Goal: Information Seeking & Learning: Learn about a topic

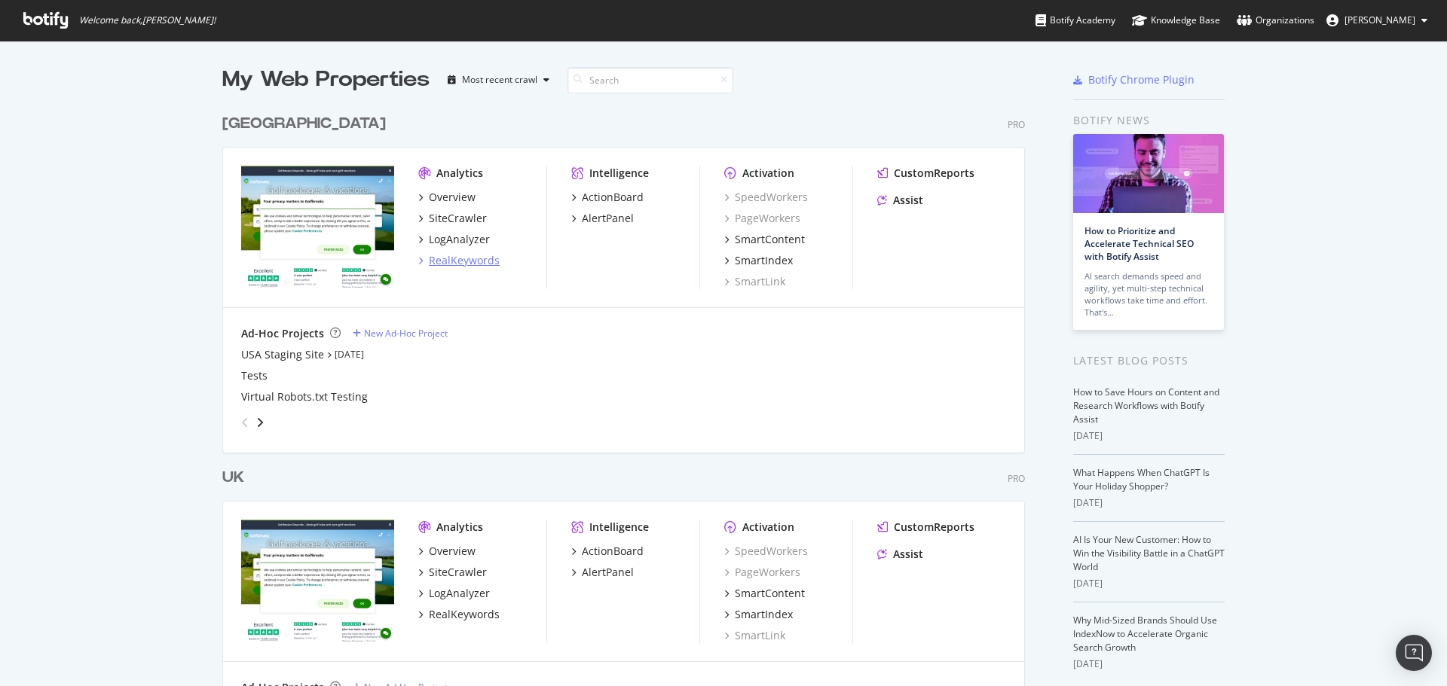
click at [452, 258] on div "RealKeywords" at bounding box center [464, 260] width 71 height 15
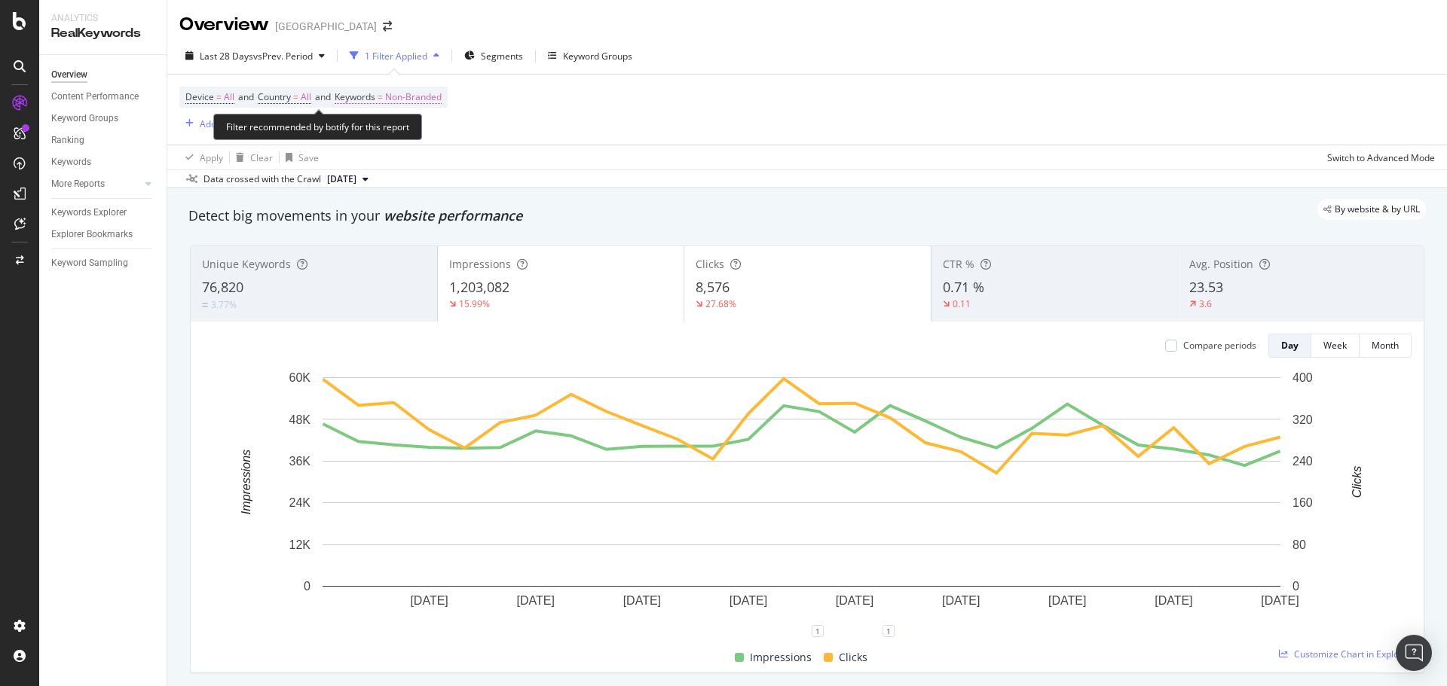
click at [412, 97] on span "Non-Branded" at bounding box center [413, 97] width 57 height 21
click at [419, 139] on div "Non-Branded" at bounding box center [396, 132] width 81 height 23
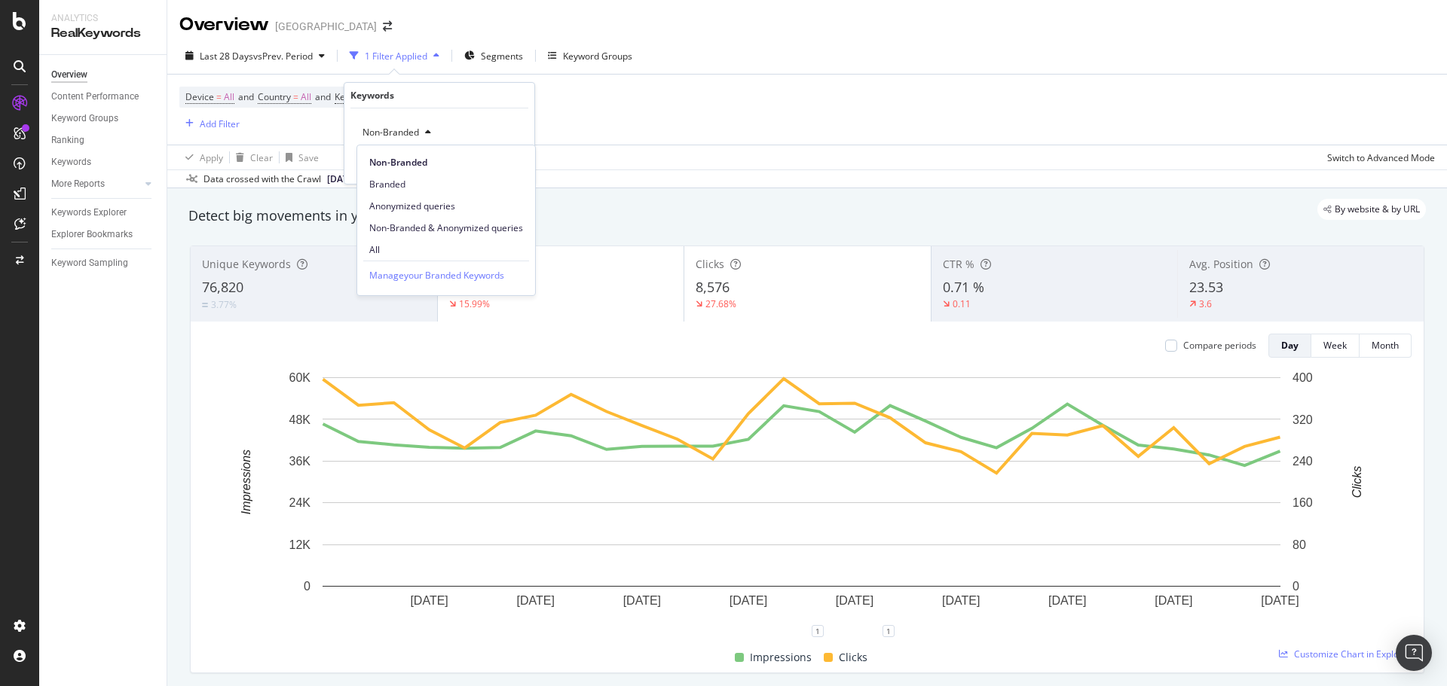
click at [399, 252] on span "All" at bounding box center [446, 250] width 154 height 14
click at [516, 165] on div "Apply" at bounding box center [510, 164] width 23 height 13
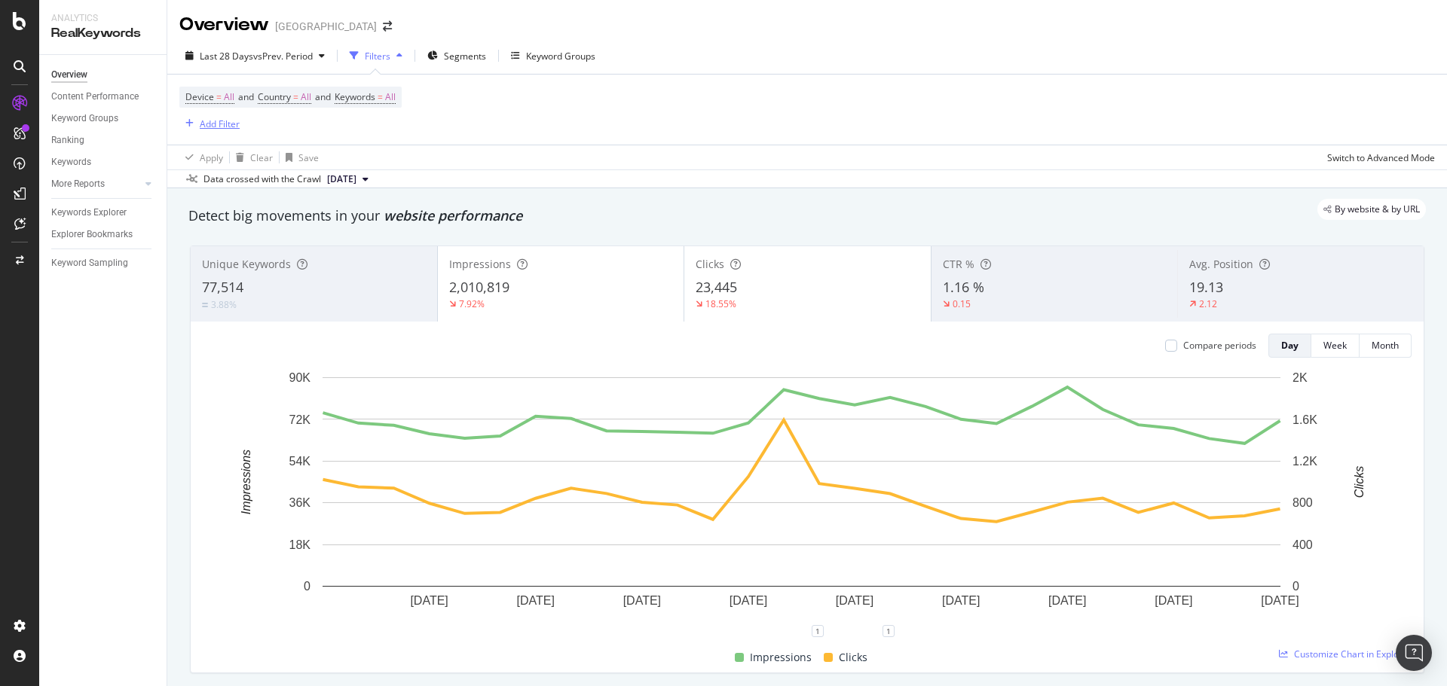
click at [194, 128] on div "button" at bounding box center [189, 123] width 20 height 9
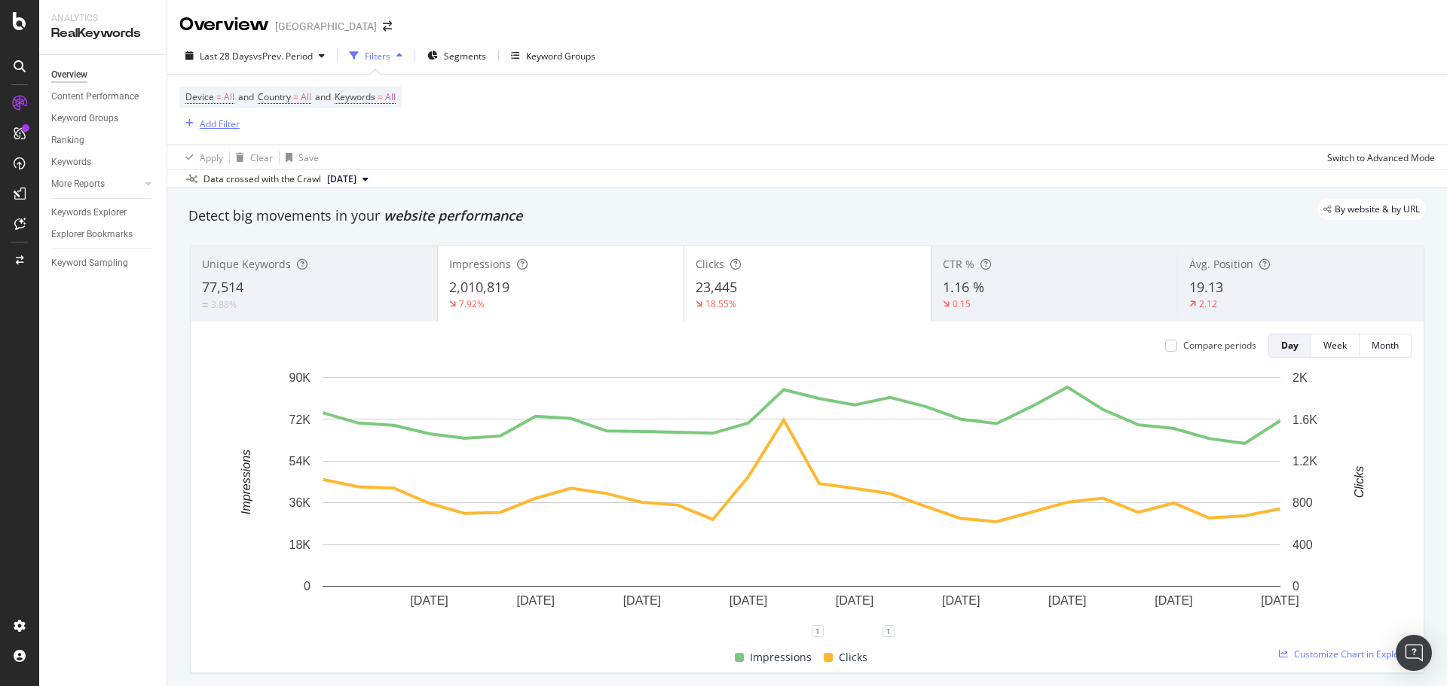
click at [207, 125] on div "Add Filter" at bounding box center [220, 124] width 40 height 13
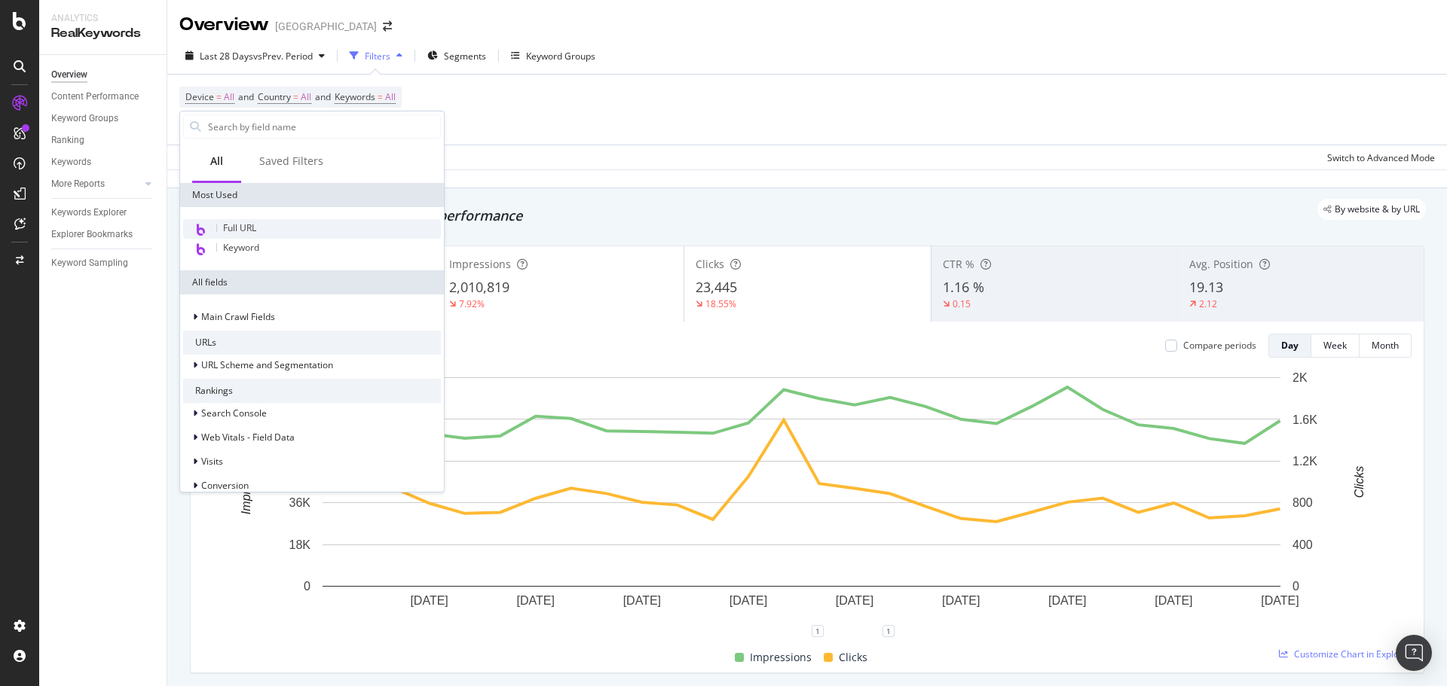
click at [249, 229] on span "Full URL" at bounding box center [239, 228] width 33 height 13
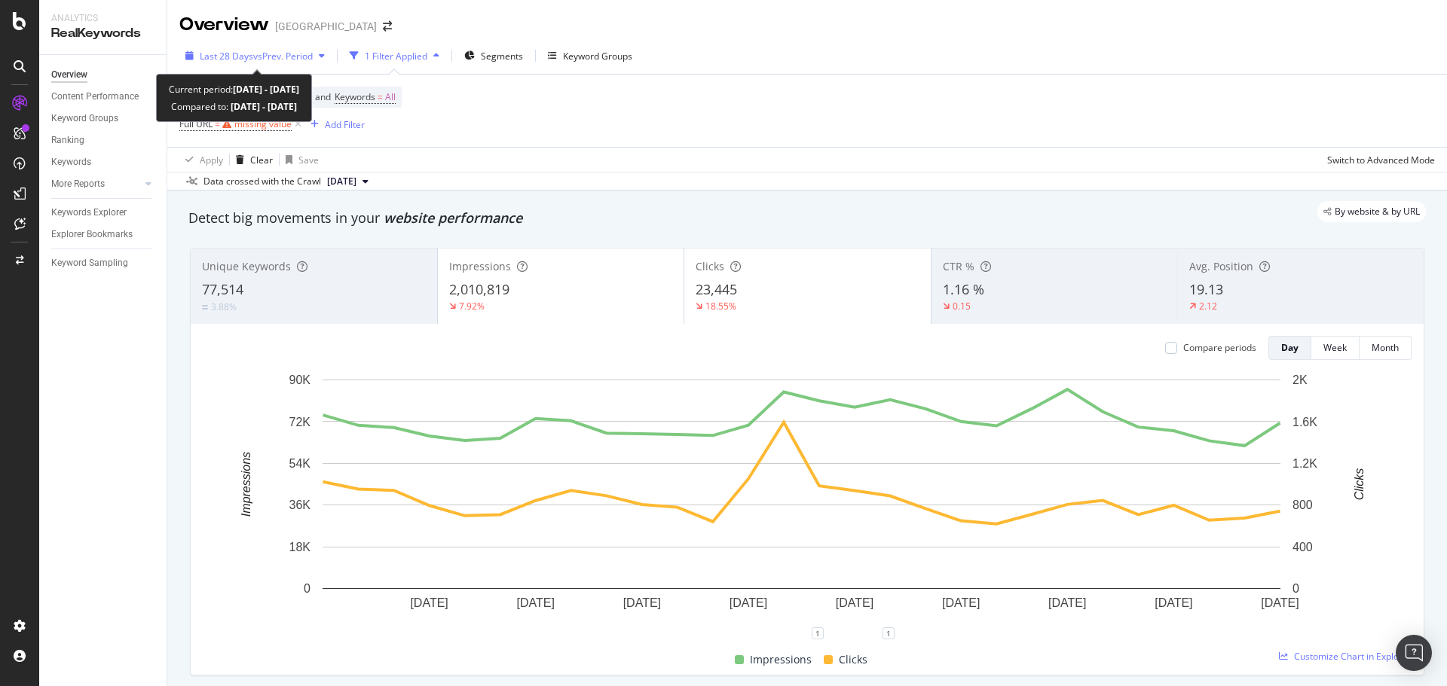
click at [253, 57] on span "vs Prev. Period" at bounding box center [283, 56] width 60 height 13
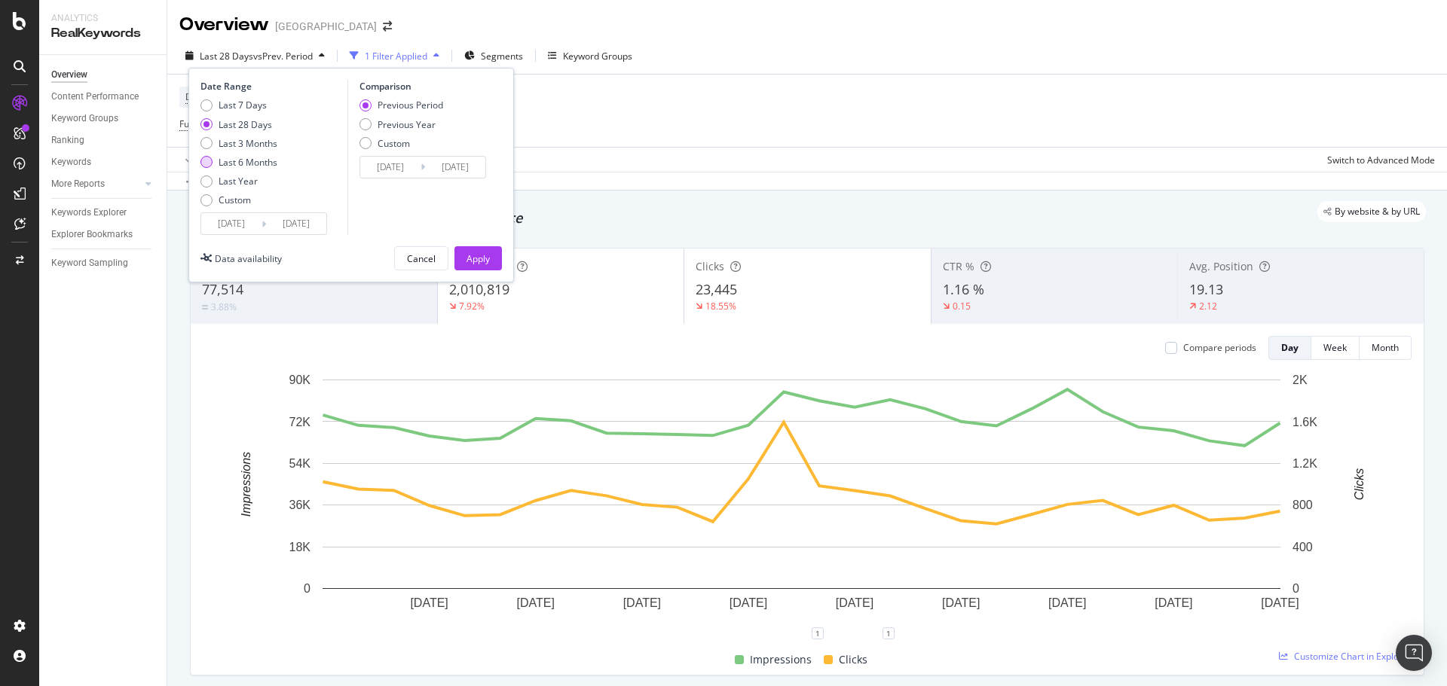
click at [247, 161] on div "Last 6 Months" at bounding box center [248, 162] width 59 height 13
type input "[DATE]"
click at [488, 266] on div "Apply" at bounding box center [477, 258] width 23 height 23
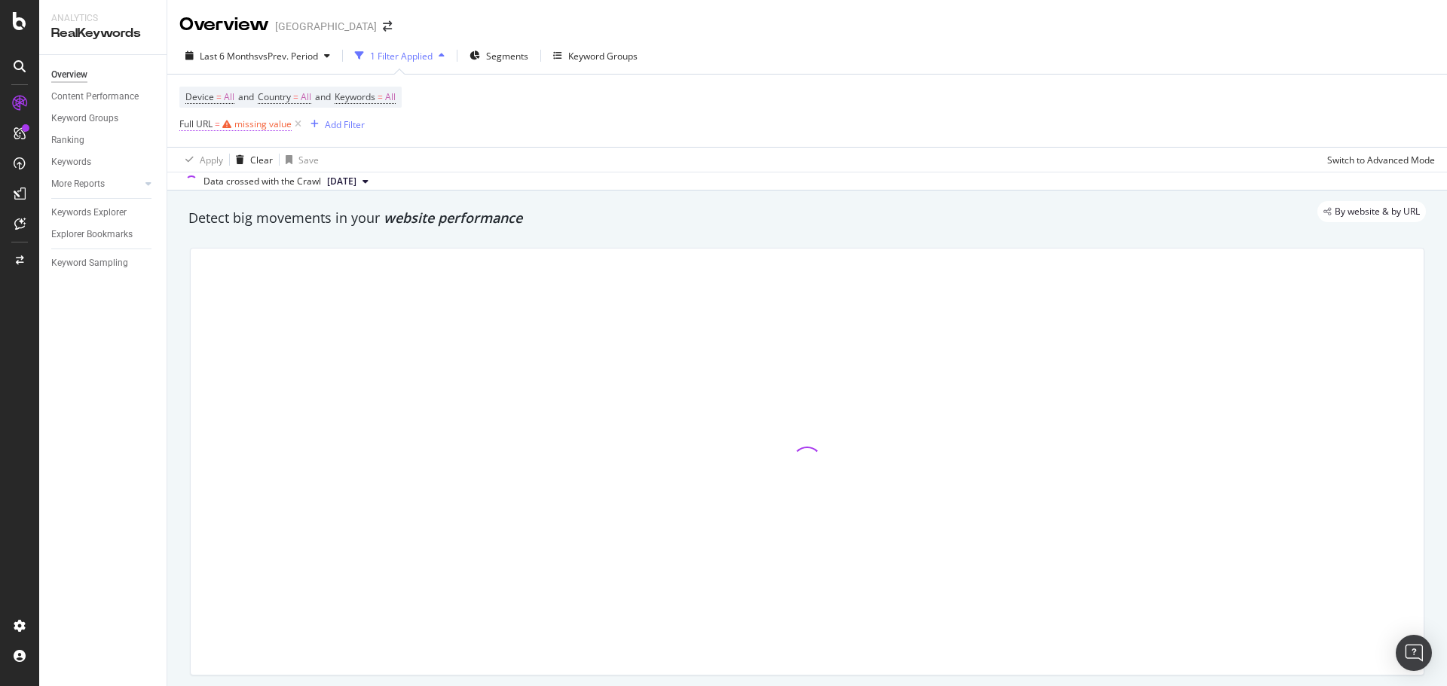
click at [274, 124] on div "missing value" at bounding box center [262, 124] width 57 height 13
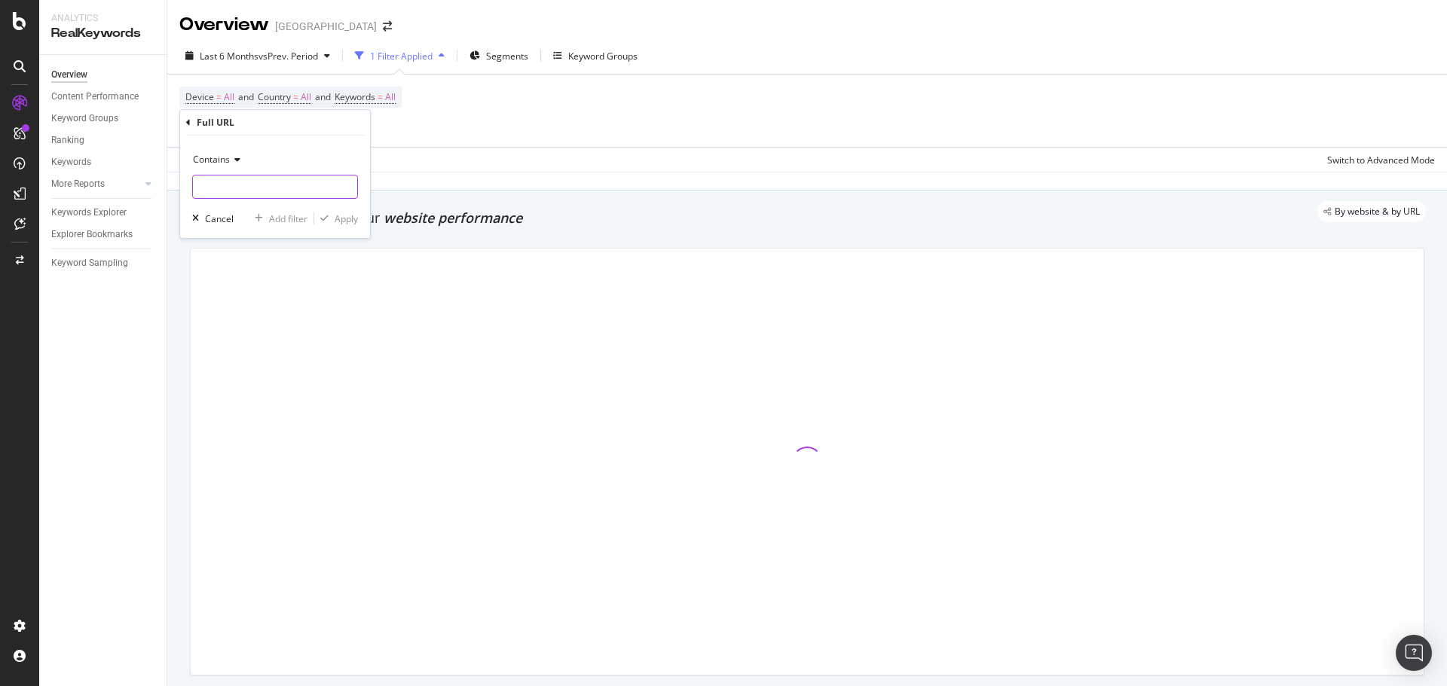
click at [227, 188] on input "text" at bounding box center [275, 187] width 164 height 24
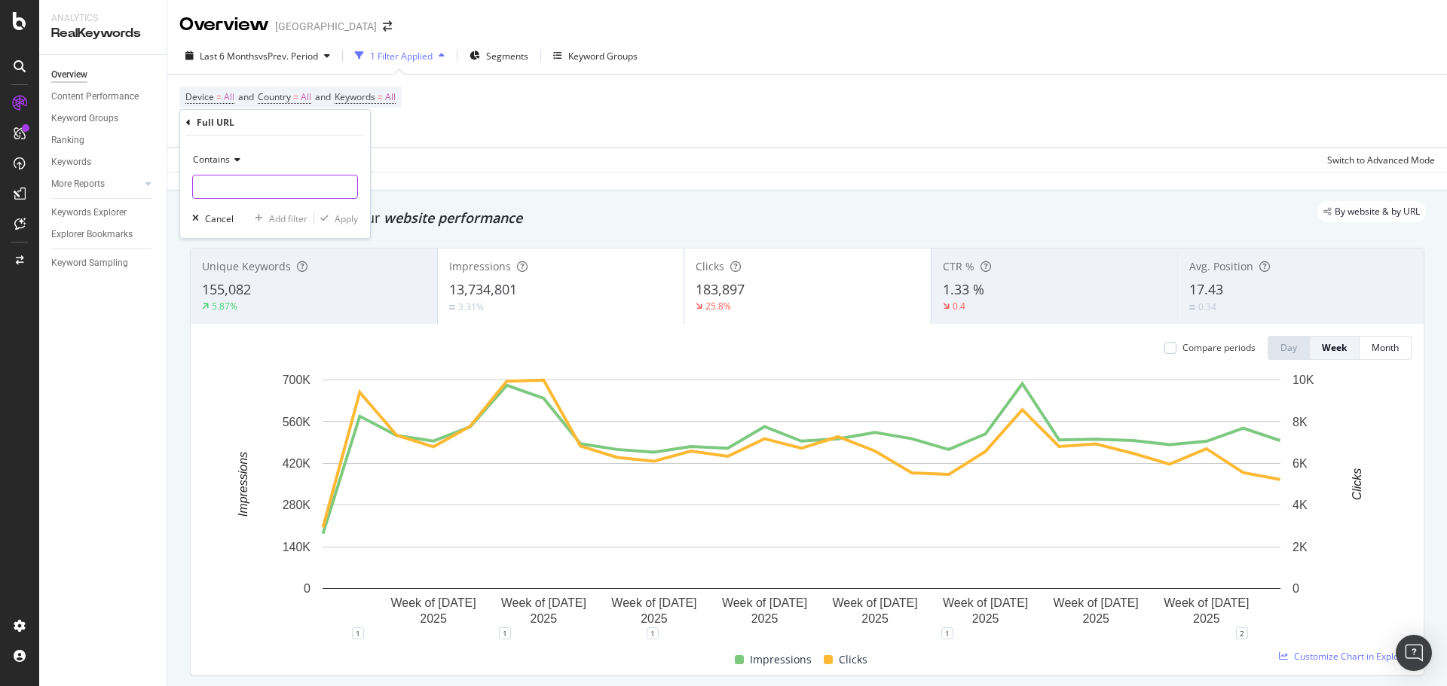
click at [228, 188] on input "text" at bounding box center [275, 187] width 164 height 24
click at [202, 186] on input "events" at bounding box center [264, 187] width 142 height 24
click at [243, 187] on input "/events" at bounding box center [264, 187] width 142 height 24
type input "/events/"
click at [341, 222] on div "Apply" at bounding box center [346, 218] width 23 height 13
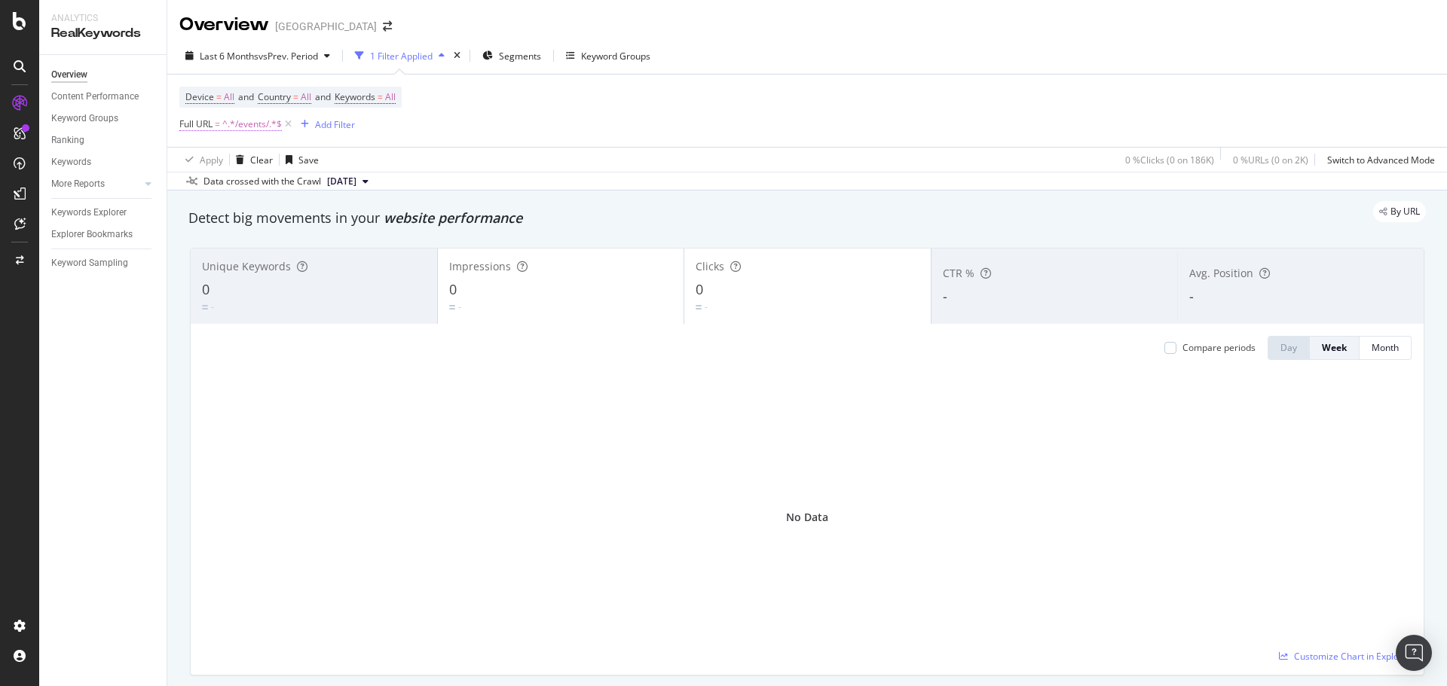
click at [244, 124] on span "^.*/events/.*$" at bounding box center [252, 124] width 60 height 21
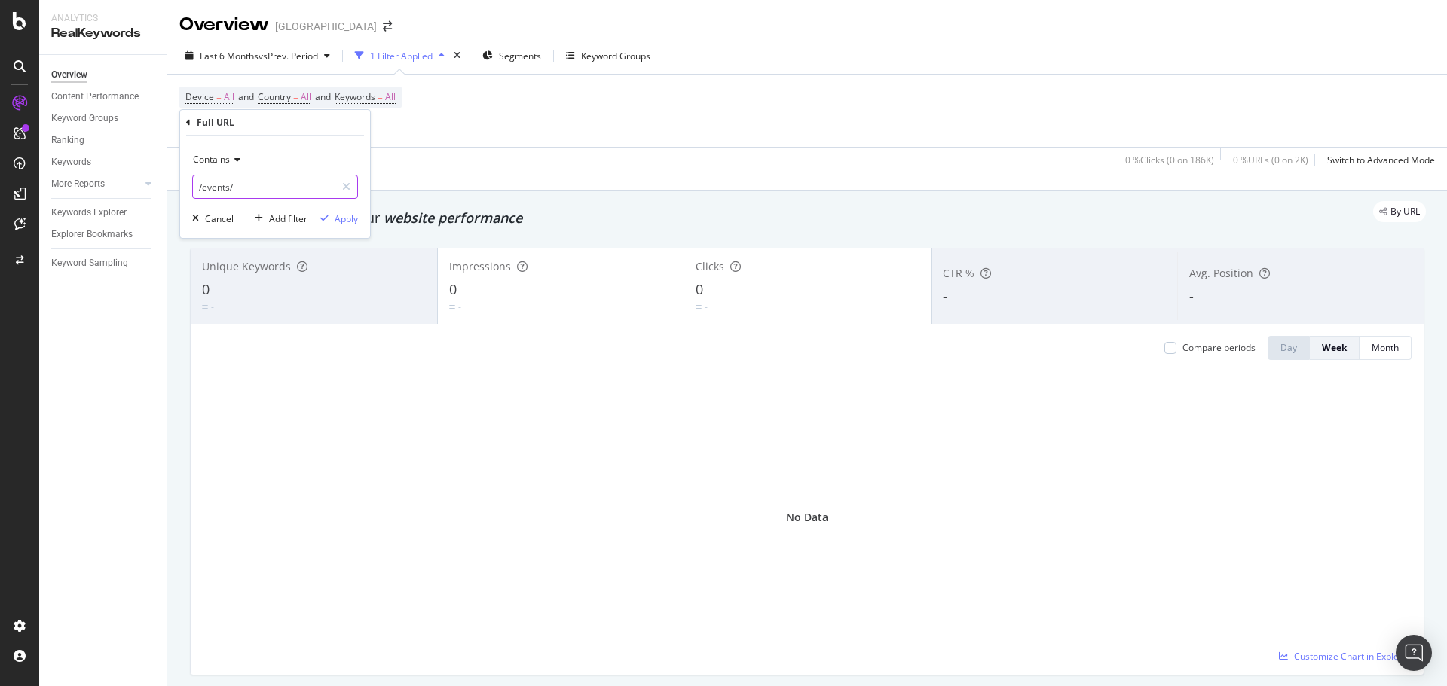
click at [246, 184] on input "/events/" at bounding box center [264, 187] width 142 height 24
click at [261, 185] on input "/events/" at bounding box center [264, 187] width 142 height 24
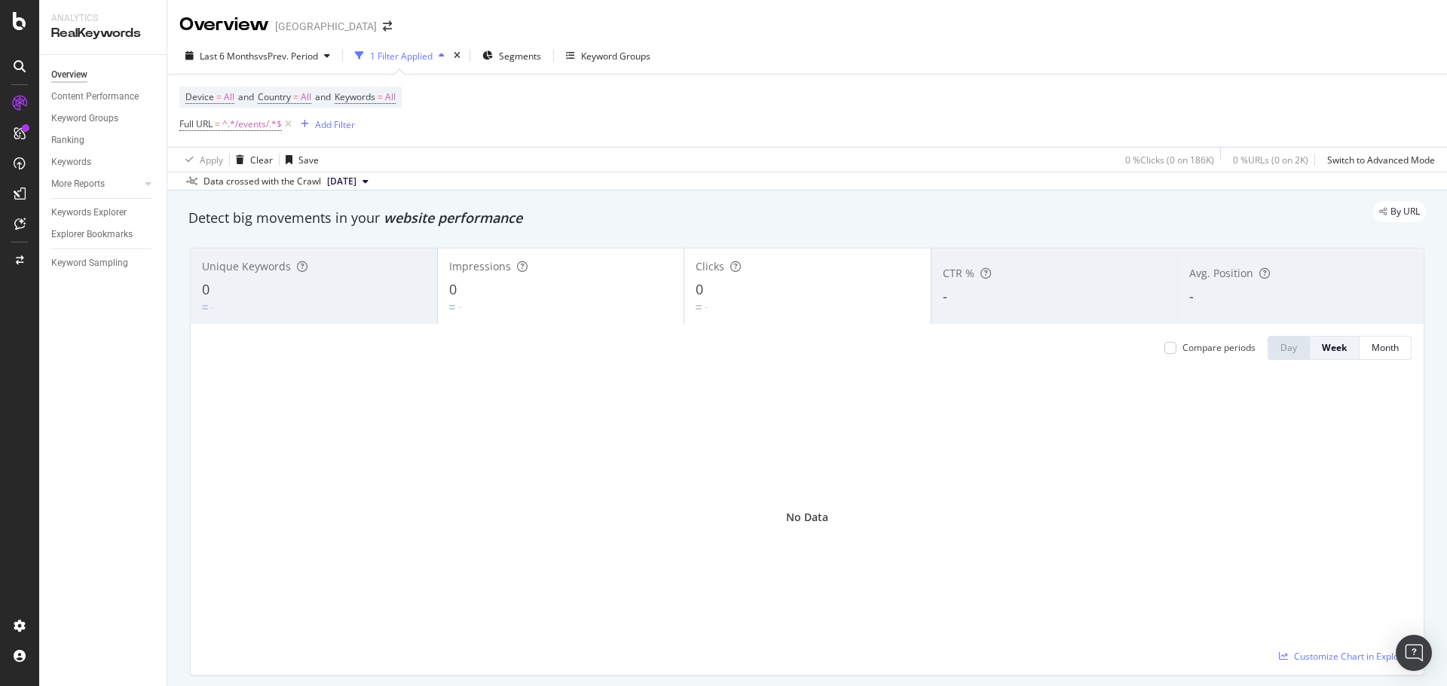
click at [635, 140] on div "Device = All and Country = All and Keywords = All Full URL = ^.*/events/.*$ Add…" at bounding box center [806, 111] width 1255 height 72
click at [303, 20] on div "Overview [GEOGRAPHIC_DATA]" at bounding box center [293, 25] width 228 height 26
click at [303, 22] on div "Overview [GEOGRAPHIC_DATA]" at bounding box center [293, 25] width 228 height 26
click at [383, 32] on icon "arrow-right-arrow-left" at bounding box center [387, 26] width 9 height 11
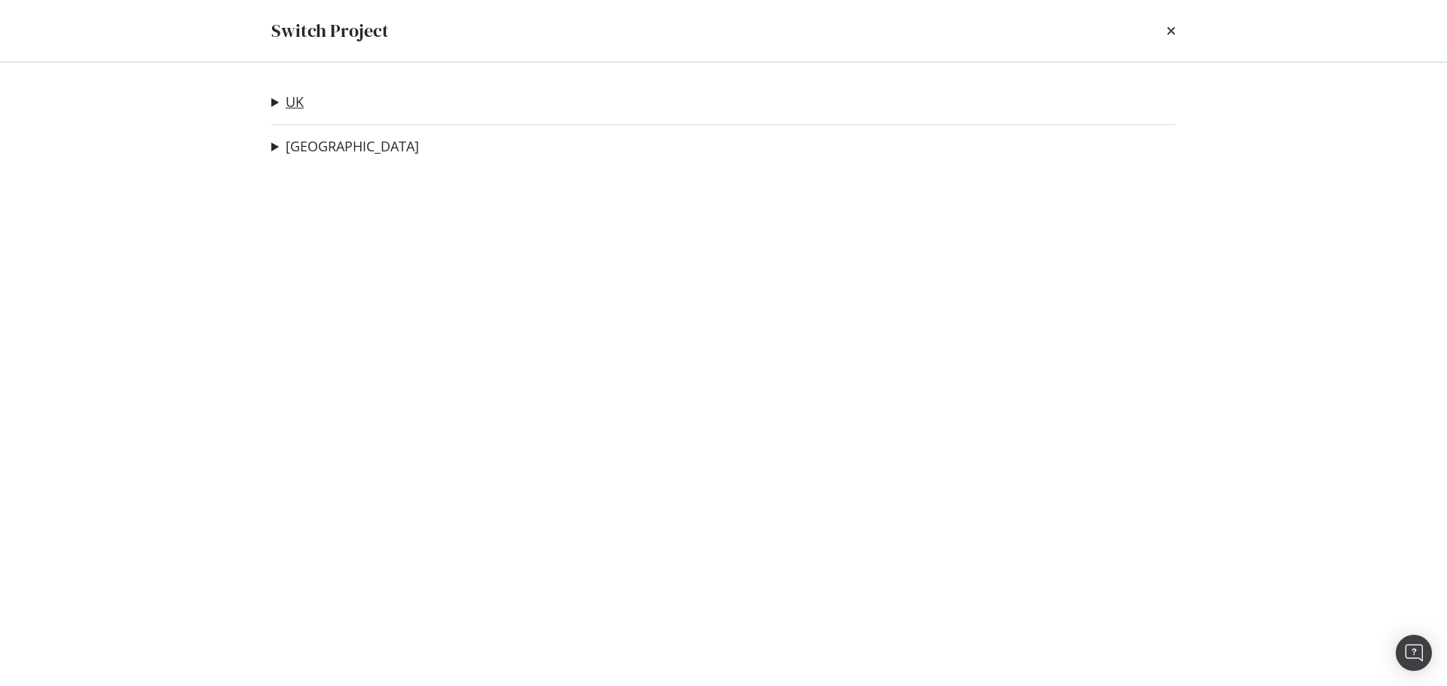
click at [295, 96] on link "UK" at bounding box center [295, 102] width 18 height 16
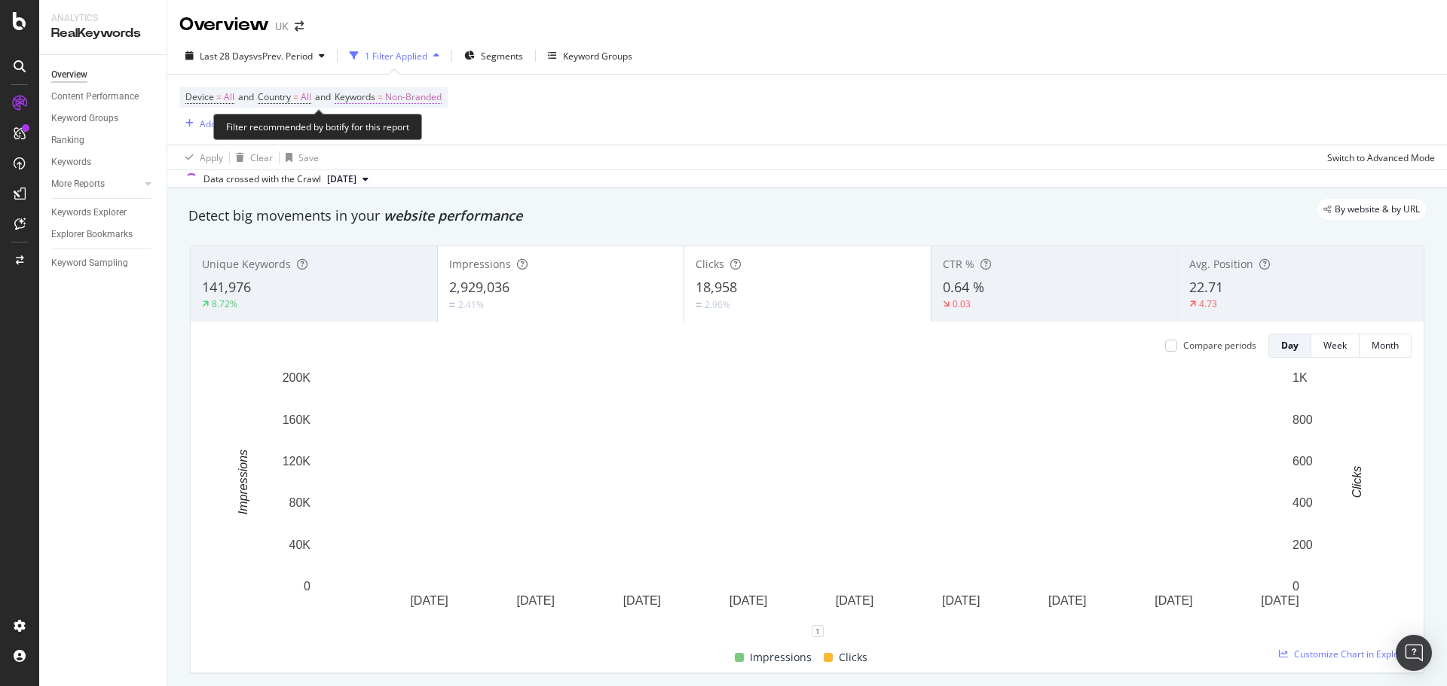
click at [425, 96] on span "Non-Branded" at bounding box center [413, 97] width 57 height 21
click at [419, 132] on div "Filter recommended by botify for this report" at bounding box center [317, 127] width 209 height 26
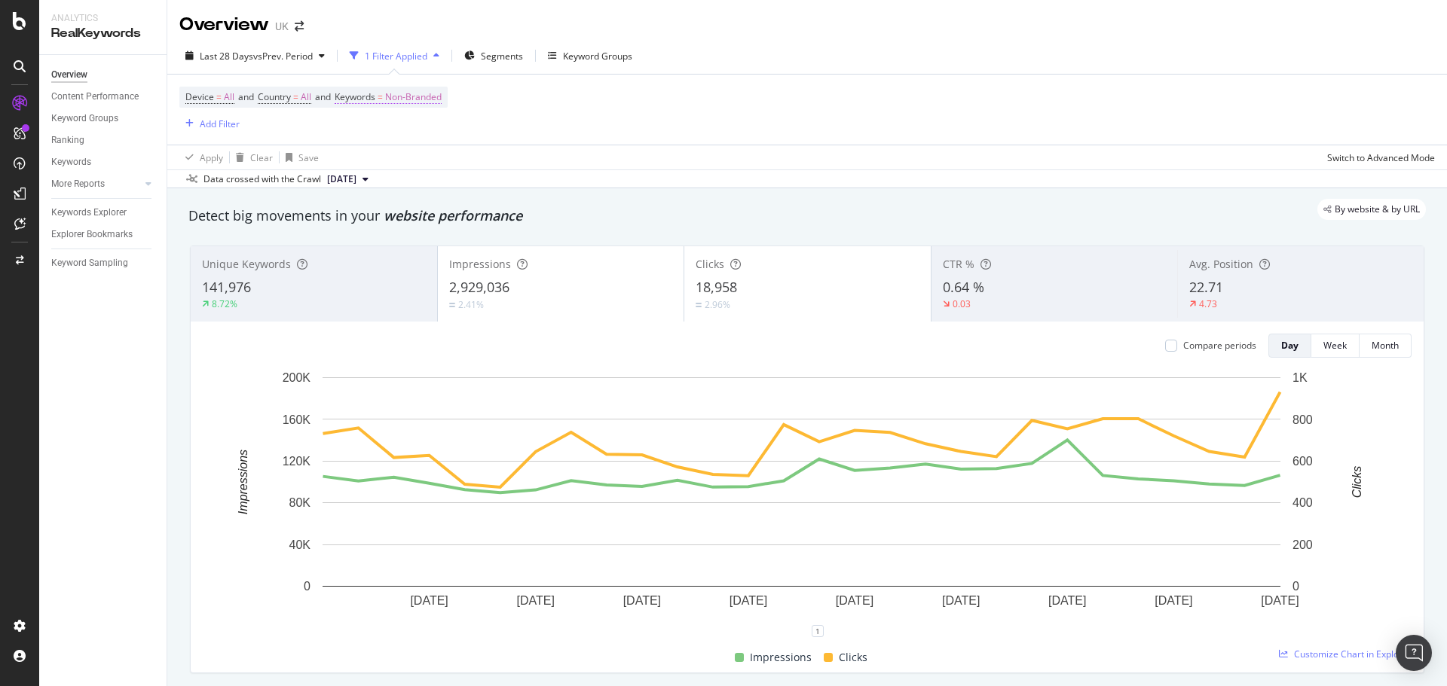
click at [442, 98] on span "Non-Branded" at bounding box center [413, 97] width 57 height 21
click at [416, 133] on span "Non-Branded" at bounding box center [387, 132] width 63 height 13
click at [395, 239] on div "All" at bounding box center [446, 250] width 178 height 22
click at [490, 157] on div "Apply" at bounding box center [500, 164] width 44 height 14
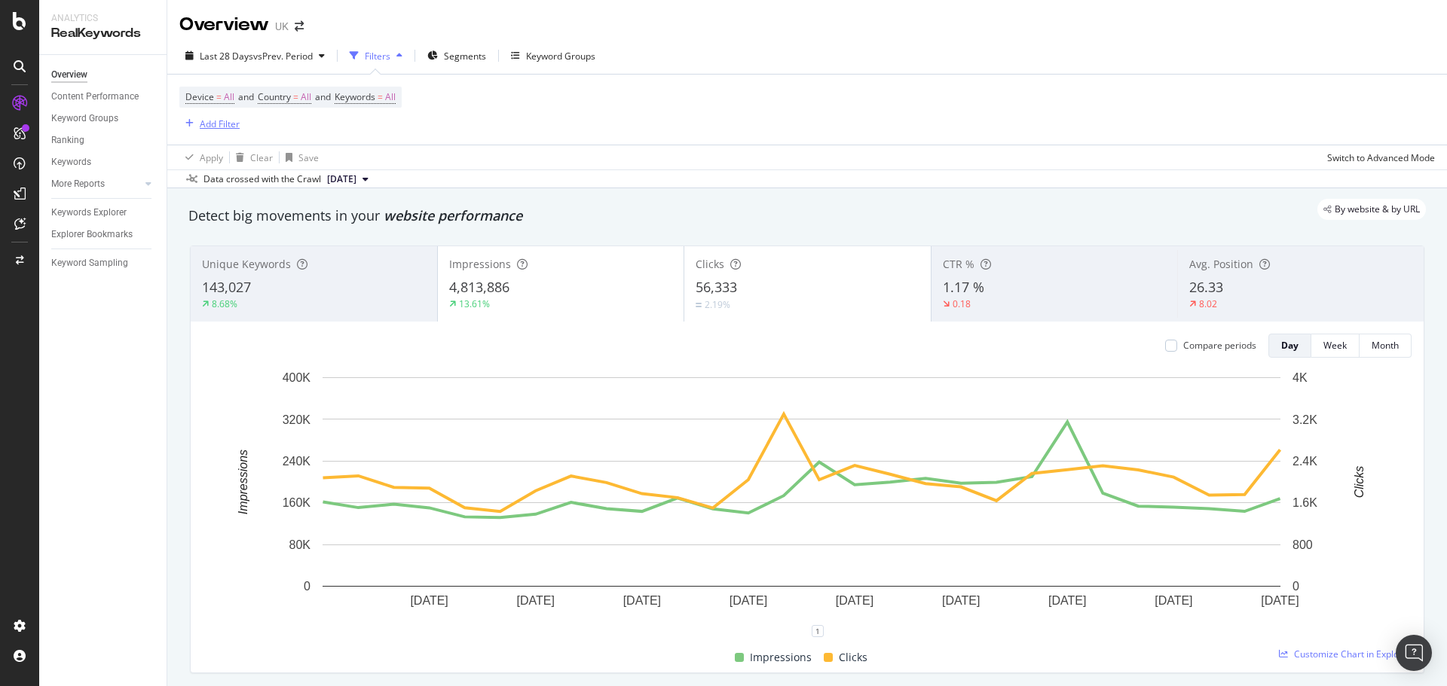
click at [219, 118] on div "Add Filter" at bounding box center [220, 124] width 40 height 13
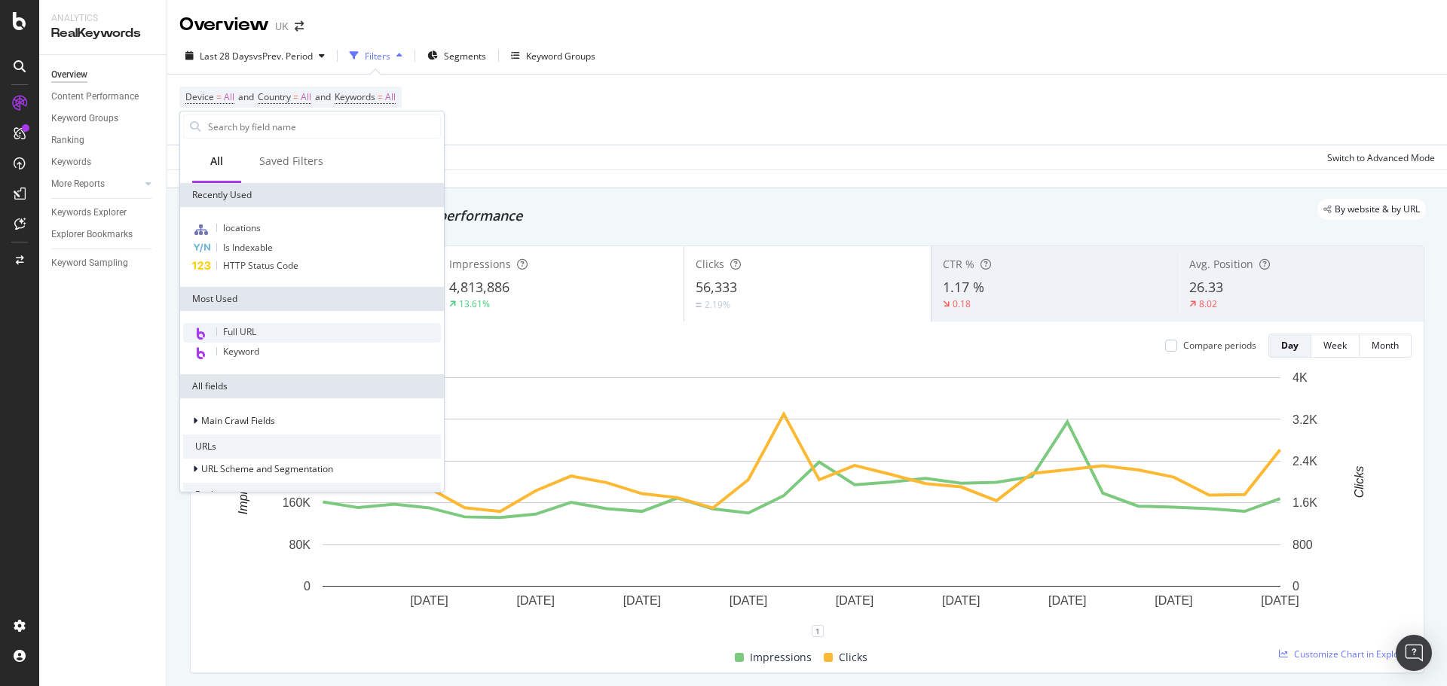
click at [254, 329] on span "Full URL" at bounding box center [239, 332] width 33 height 13
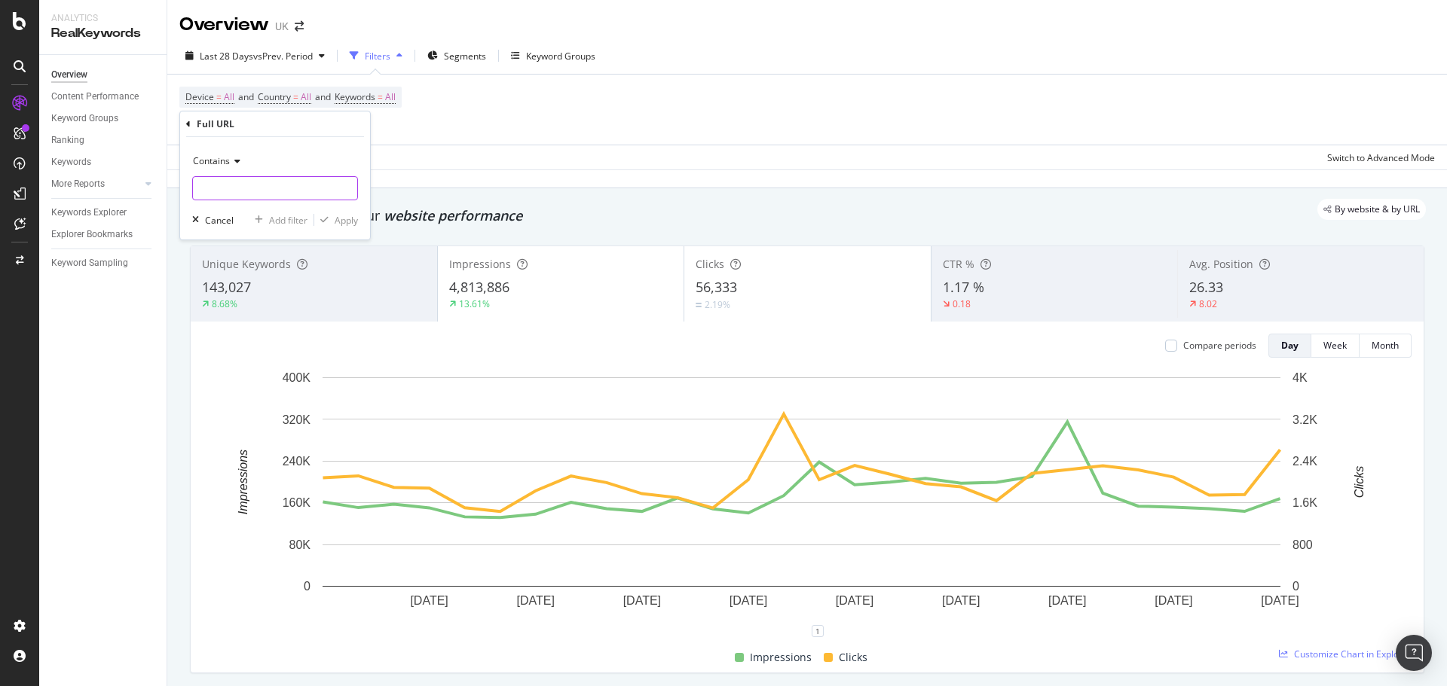
click at [234, 182] on input "text" at bounding box center [275, 188] width 164 height 24
type input "/events/"
click at [357, 224] on div "Apply" at bounding box center [346, 220] width 23 height 13
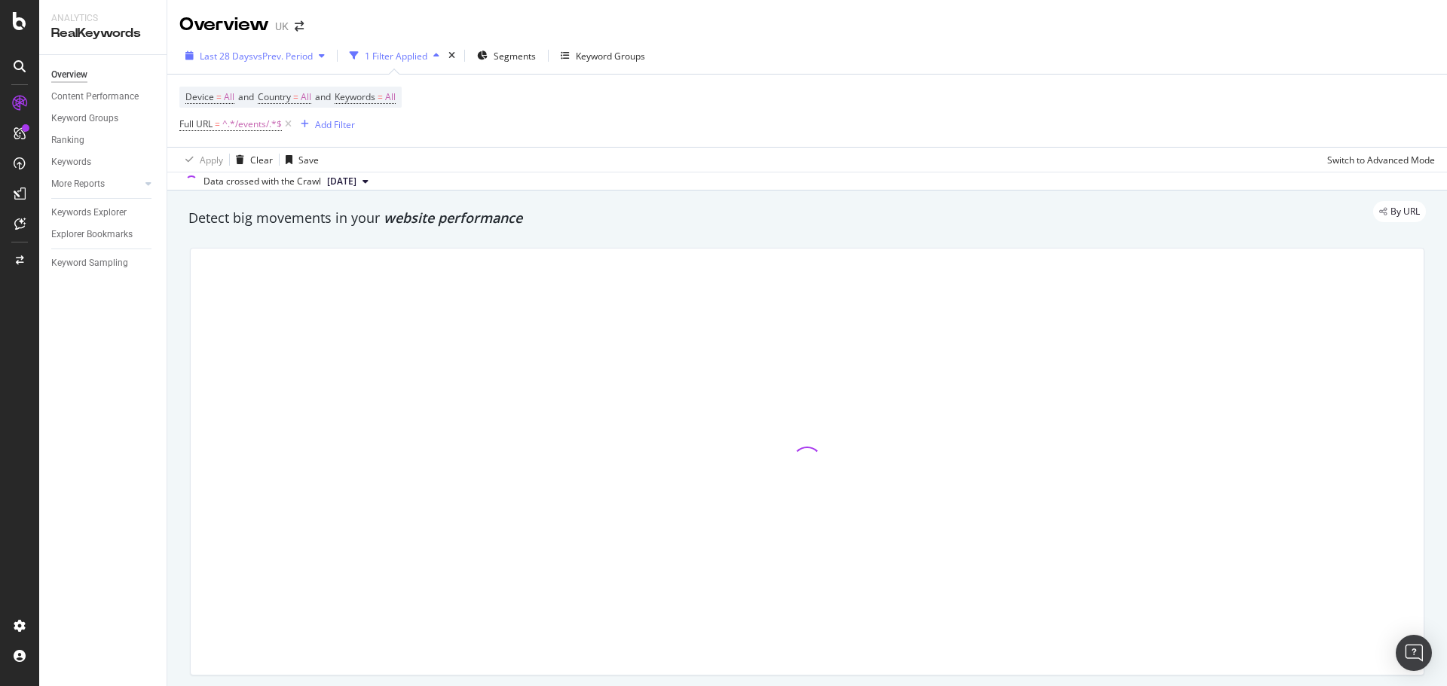
click at [234, 64] on div "Last 28 Days vs Prev. Period" at bounding box center [254, 55] width 151 height 23
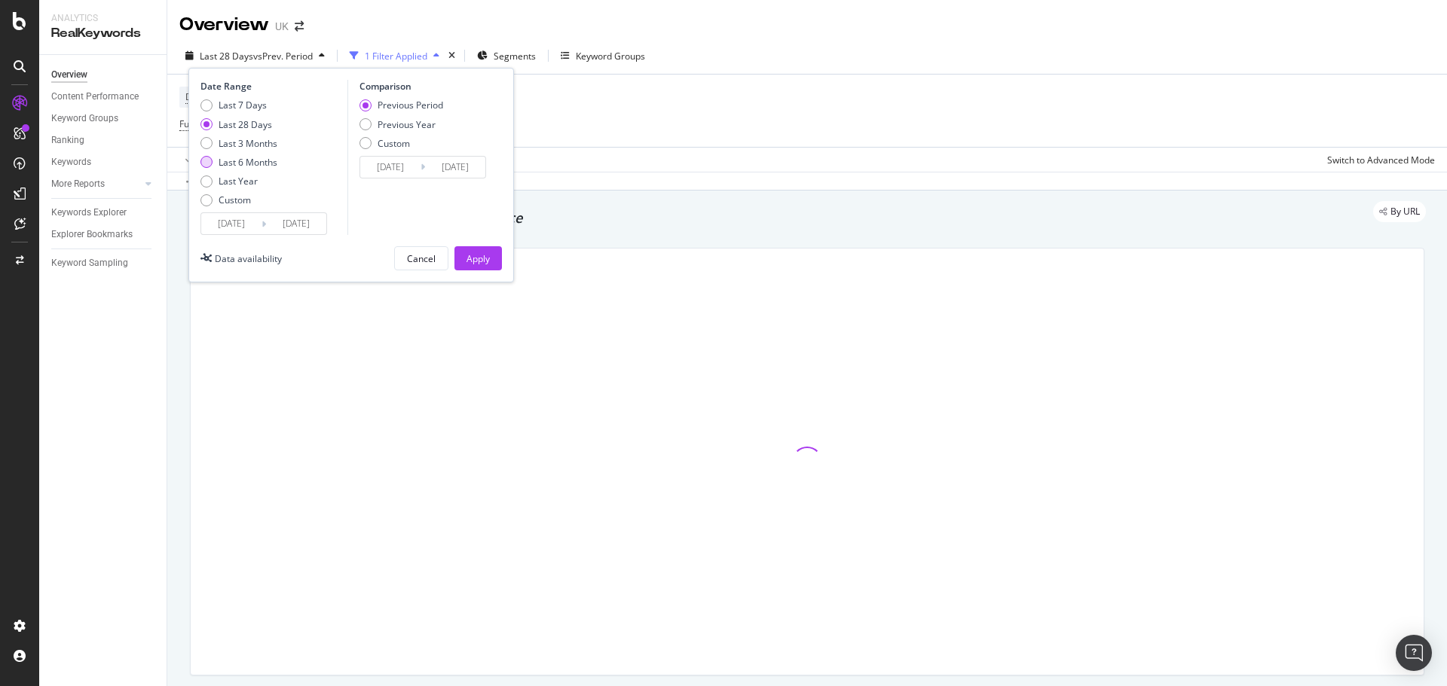
click at [249, 156] on div "Last 6 Months" at bounding box center [248, 162] width 59 height 13
type input "[DATE]"
click at [479, 255] on div "Apply" at bounding box center [477, 258] width 23 height 13
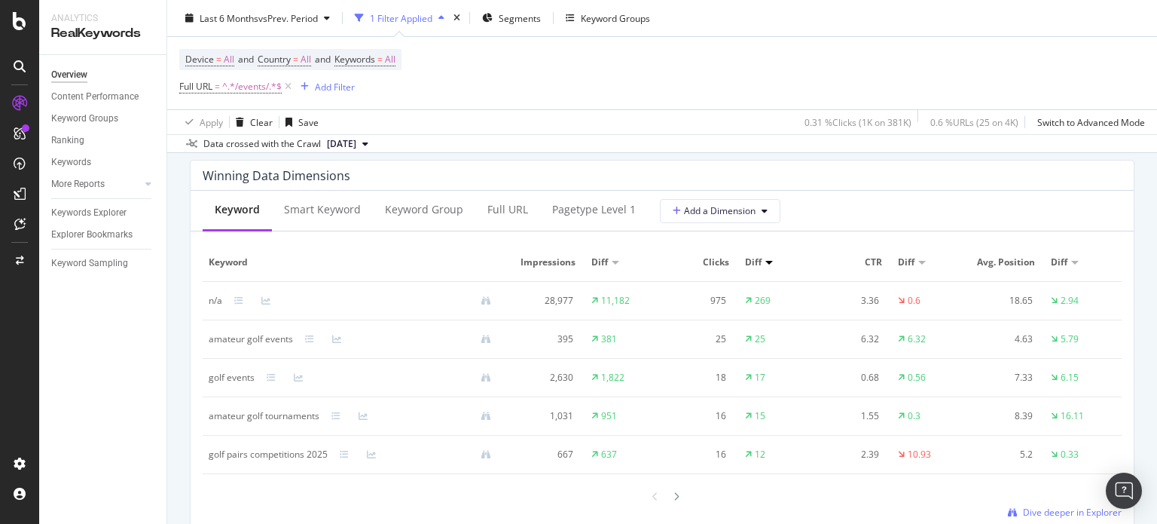
scroll to position [1356, 0]
click at [249, 87] on span "^.*/events/.*$" at bounding box center [252, 86] width 60 height 21
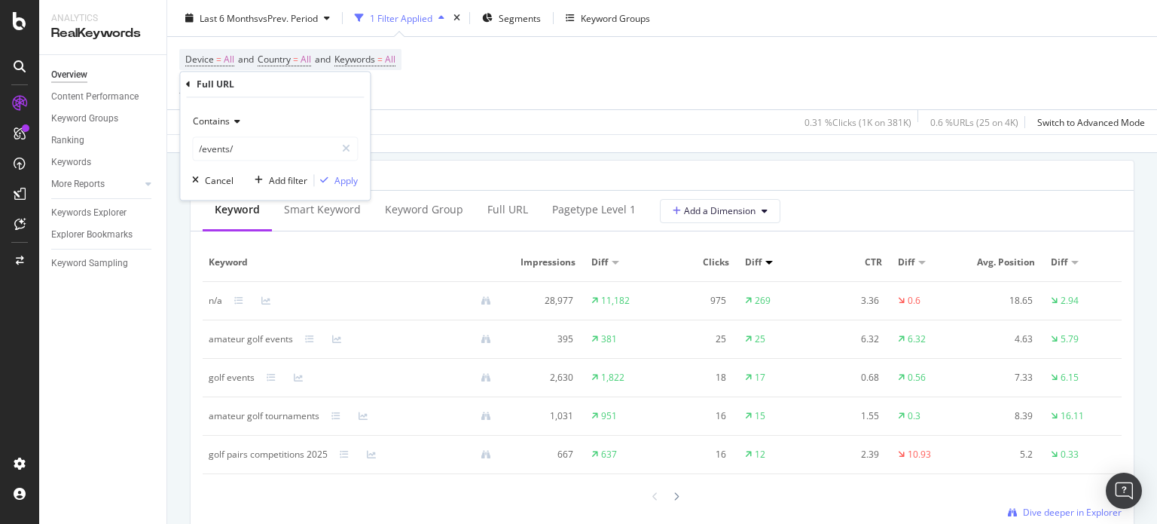
click at [209, 162] on div "Contains /events/ Cancel Add filter Apply" at bounding box center [275, 149] width 190 height 102
click at [219, 151] on input "/events/" at bounding box center [264, 149] width 142 height 24
click at [516, 20] on span "Segments" at bounding box center [520, 17] width 42 height 13
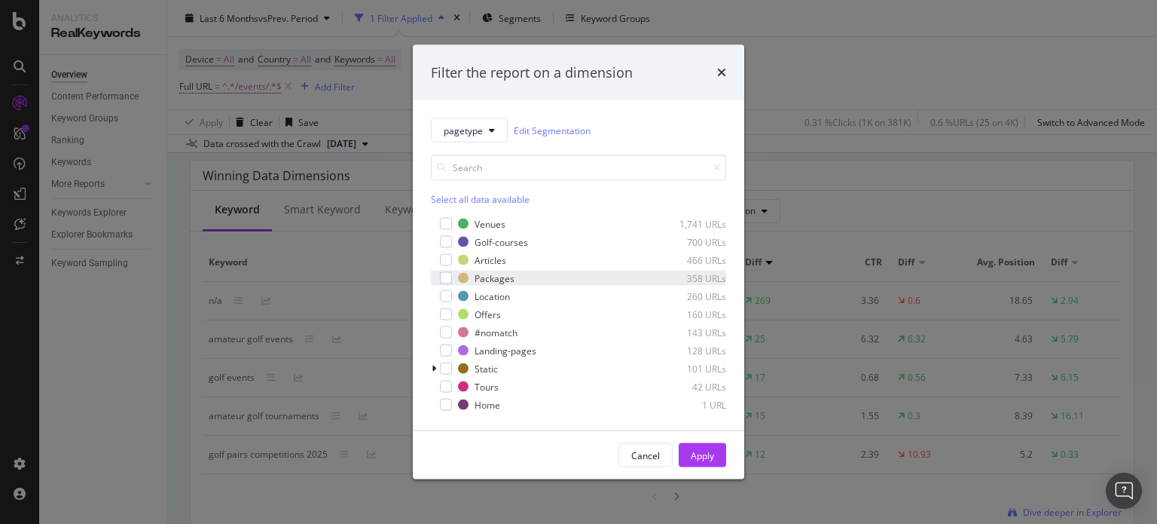
drag, startPoint x: 445, startPoint y: 264, endPoint x: 453, endPoint y: 270, distance: 9.2
click at [445, 264] on div "modal" at bounding box center [446, 260] width 12 height 12
drag, startPoint x: 711, startPoint y: 458, endPoint x: 246, endPoint y: 87, distance: 595.1
click at [711, 458] on div "Apply" at bounding box center [702, 454] width 23 height 13
click at [246, 87] on span "^.*/events/.*$" at bounding box center [252, 86] width 60 height 21
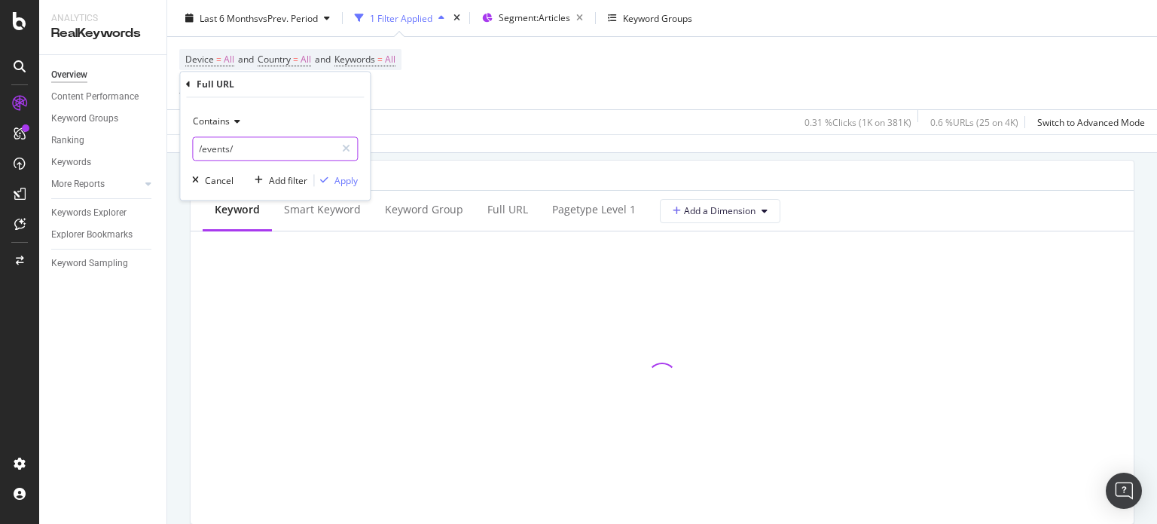
click at [221, 161] on div "Contains /events/ Cancel Add filter Apply" at bounding box center [275, 149] width 190 height 102
click at [228, 150] on input "/events/" at bounding box center [264, 149] width 142 height 24
click at [228, 149] on input "/events/" at bounding box center [264, 149] width 142 height 24
click at [237, 145] on input "marriot" at bounding box center [264, 149] width 142 height 24
click at [244, 147] on input "marriot" at bounding box center [264, 149] width 142 height 24
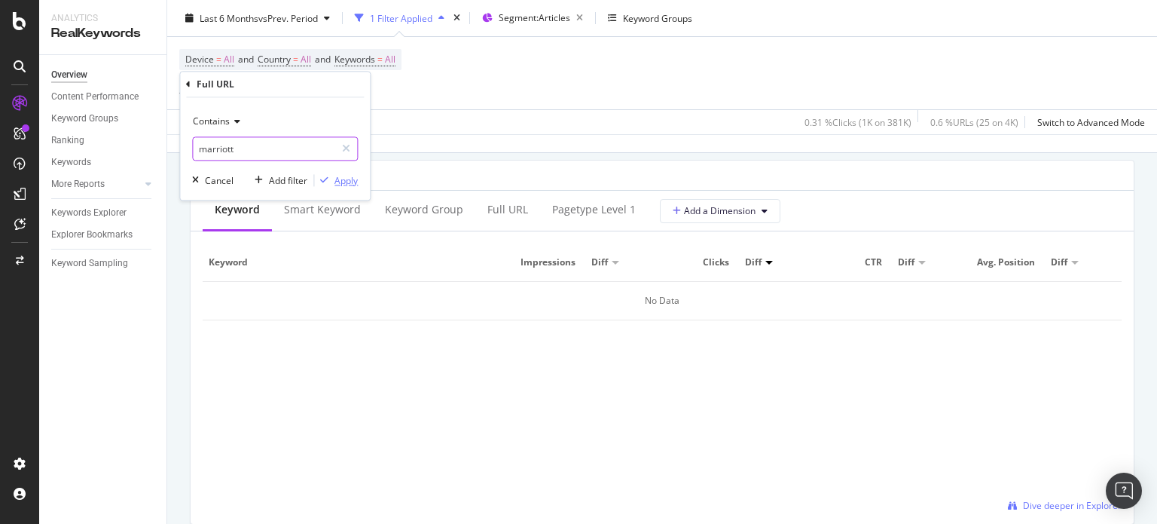
type input "marriott"
click at [332, 174] on div "Apply" at bounding box center [336, 181] width 44 height 14
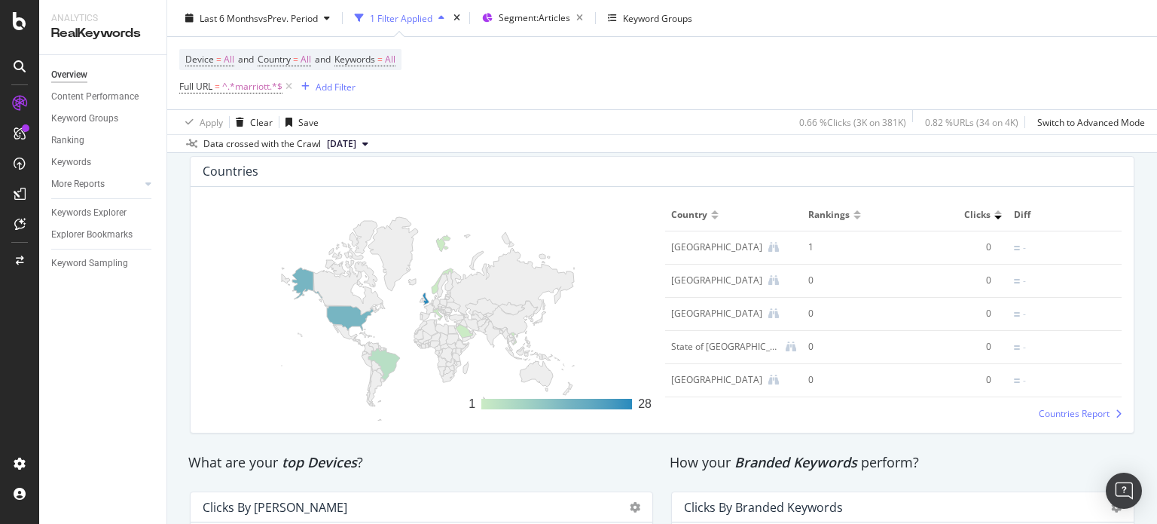
scroll to position [2110, 0]
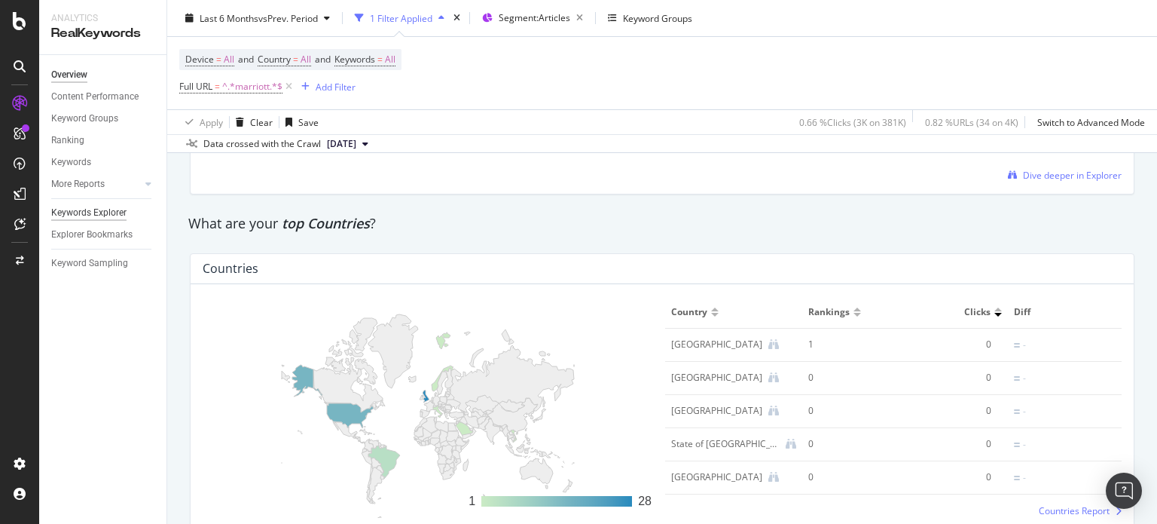
drag, startPoint x: 105, startPoint y: 217, endPoint x: 118, endPoint y: 212, distance: 13.6
click at [106, 217] on div "Keywords Explorer" at bounding box center [88, 213] width 75 height 16
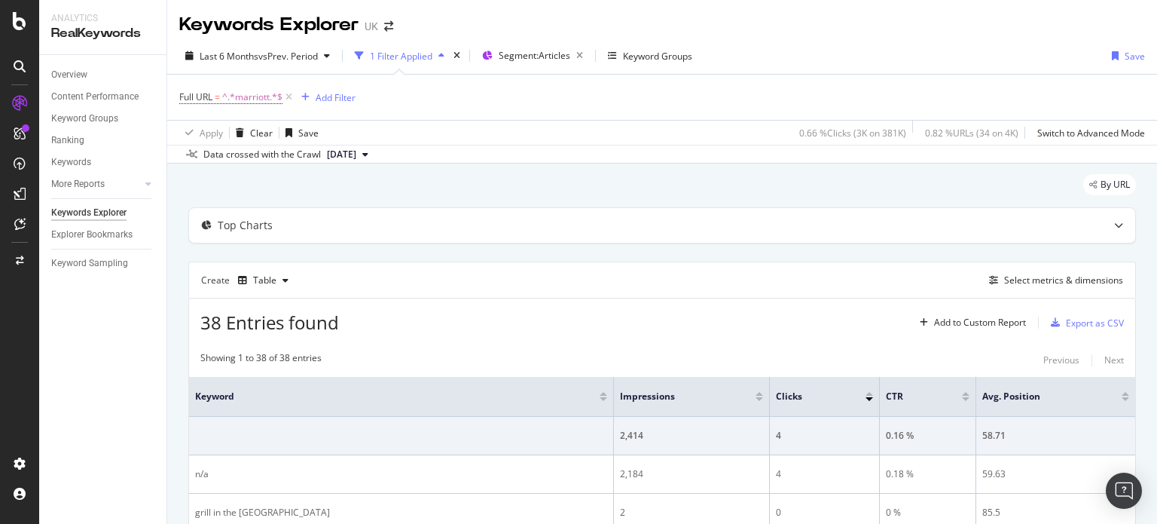
click at [515, 197] on div "By URL" at bounding box center [662, 190] width 948 height 33
click at [291, 96] on icon at bounding box center [289, 97] width 13 height 15
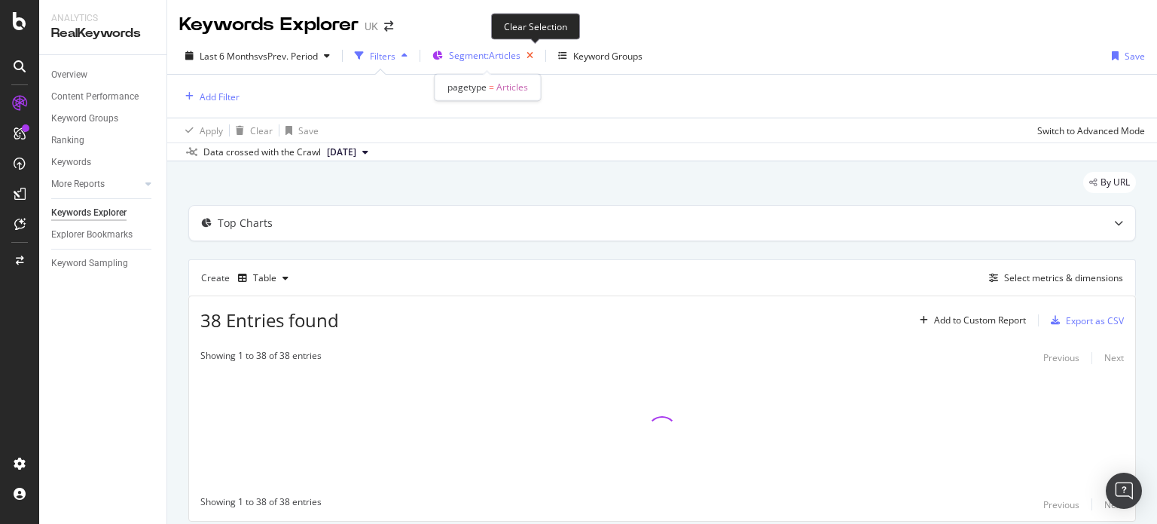
click at [540, 57] on icon "button" at bounding box center [530, 55] width 19 height 21
